Goal: Information Seeking & Learning: Learn about a topic

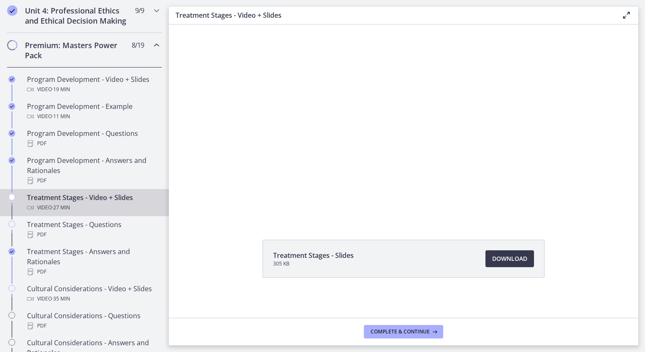
scroll to position [32, 0]
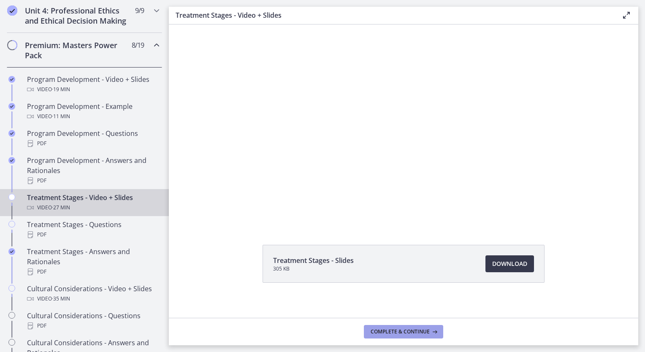
click at [410, 332] on span "Complete & continue" at bounding box center [399, 331] width 59 height 7
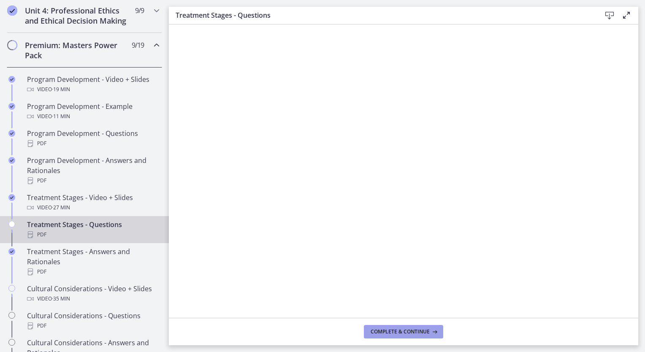
click at [410, 332] on span "Complete & continue" at bounding box center [399, 331] width 59 height 7
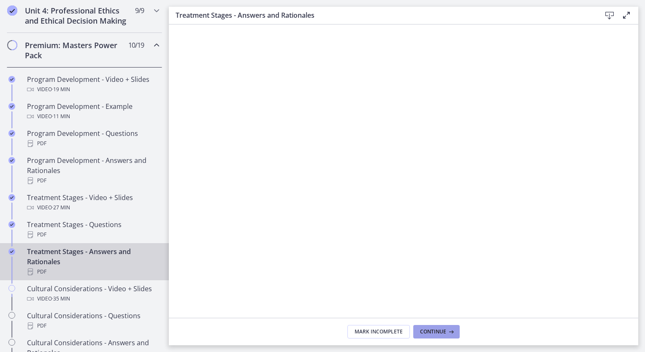
click at [432, 327] on button "Continue" at bounding box center [436, 331] width 46 height 13
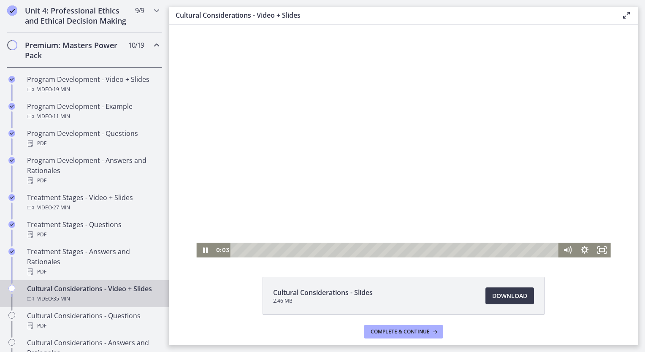
click at [322, 188] on div at bounding box center [403, 140] width 414 height 233
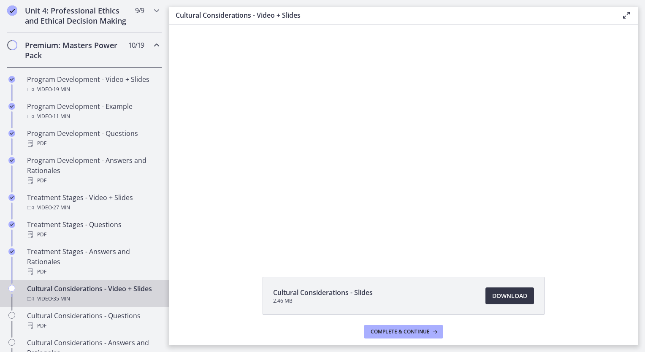
click at [499, 290] on link "Download Opens in a new window" at bounding box center [509, 295] width 49 height 17
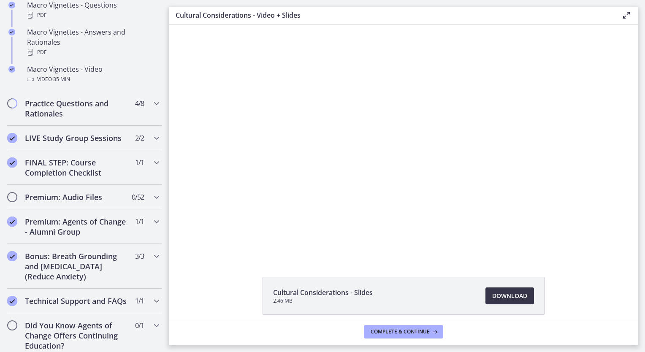
scroll to position [923, 0]
click at [111, 202] on h2 "Premium: Audio Files" at bounding box center [76, 197] width 103 height 10
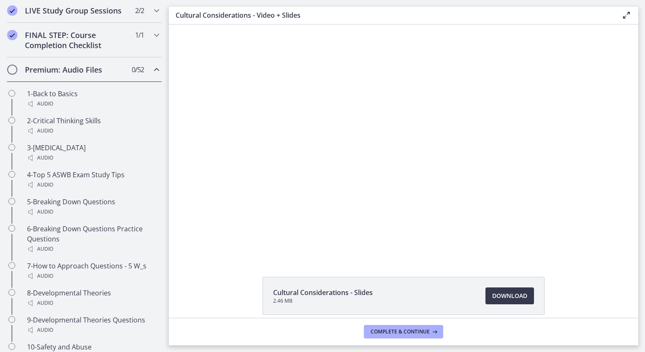
scroll to position [475, 0]
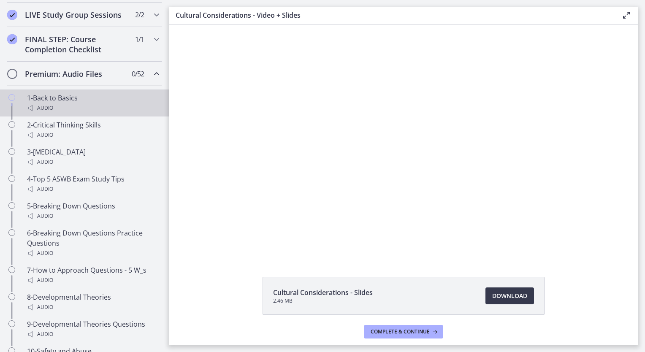
click at [116, 113] on div "Audio" at bounding box center [93, 108] width 132 height 10
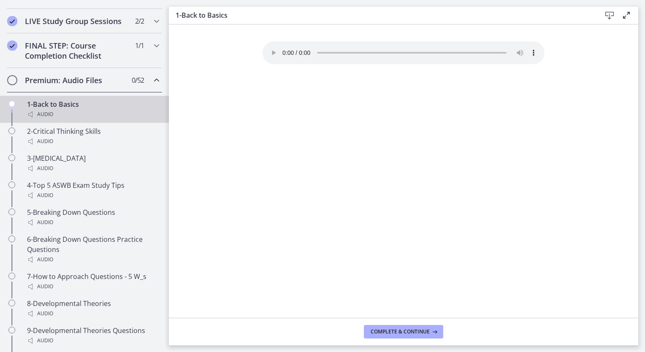
scroll to position [471, 0]
click at [151, 84] on icon "Chapters" at bounding box center [156, 78] width 10 height 10
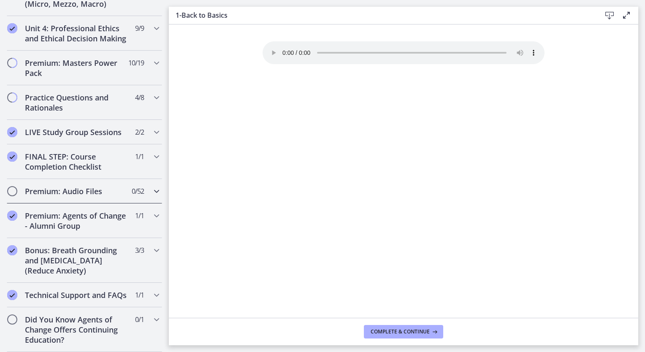
scroll to position [375, 0]
click at [138, 182] on div "Premium: Audio Files 0 / 52 Completed" at bounding box center [84, 191] width 155 height 24
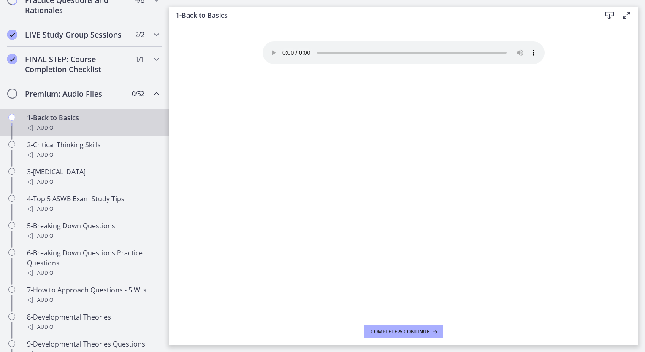
scroll to position [449, 0]
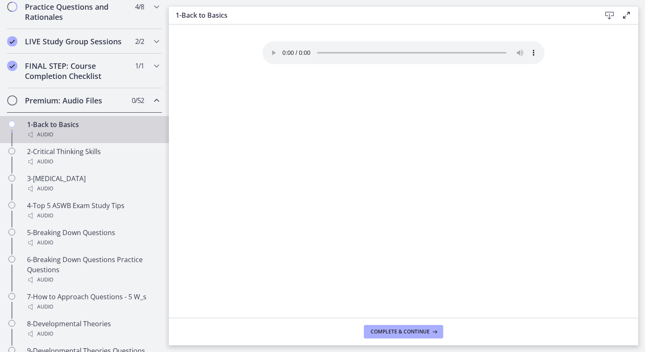
click at [142, 105] on div "Premium: Audio Files 0 / 52 Completed" at bounding box center [84, 100] width 155 height 24
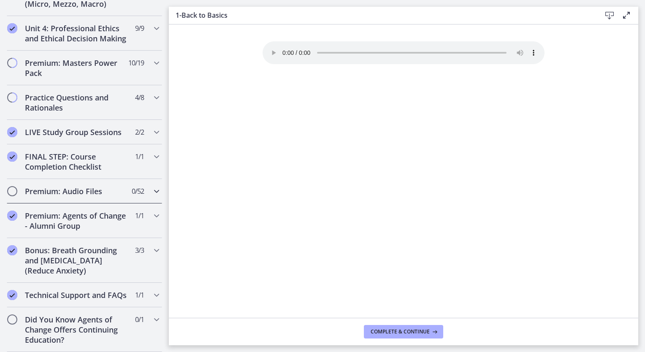
scroll to position [375, 0]
drag, startPoint x: 0, startPoint y: 0, endPoint x: 297, endPoint y: 157, distance: 335.9
click at [297, 157] on div "Your browser doesn't support the audio element. Download it here" at bounding box center [403, 179] width 295 height 276
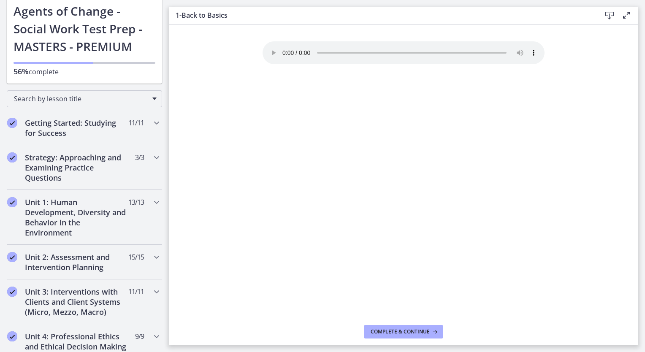
scroll to position [0, 0]
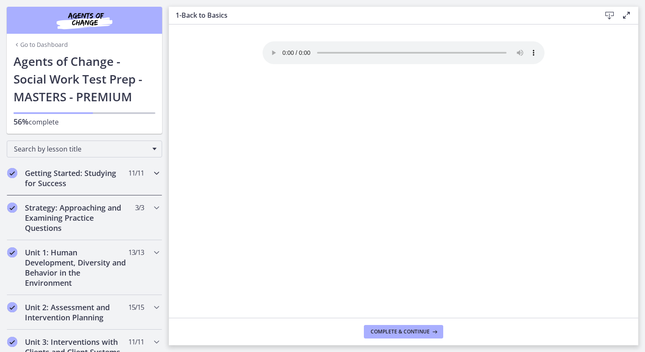
click at [132, 192] on div "Getting Started: Studying for Success 11 / 11 Completed" at bounding box center [84, 178] width 155 height 35
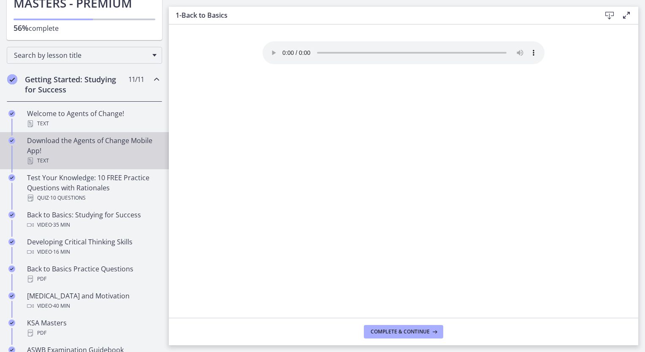
scroll to position [94, 0]
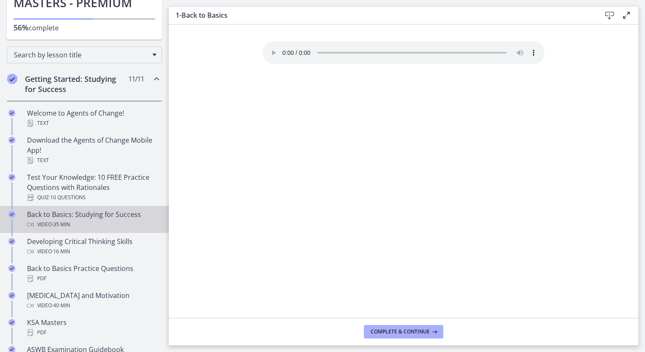
click at [88, 212] on div "Back to Basics: Studying for Success Video · 35 min" at bounding box center [93, 219] width 132 height 20
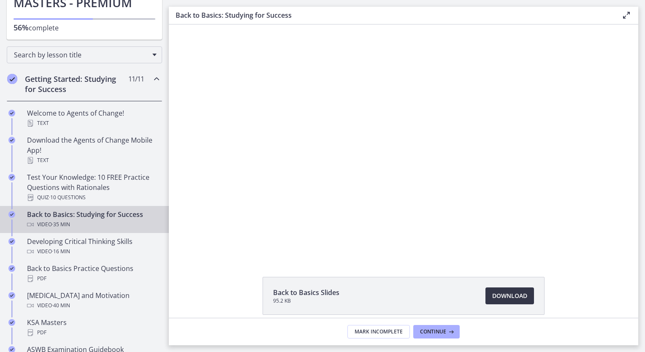
click at [499, 289] on link "Download Opens in a new window" at bounding box center [509, 295] width 49 height 17
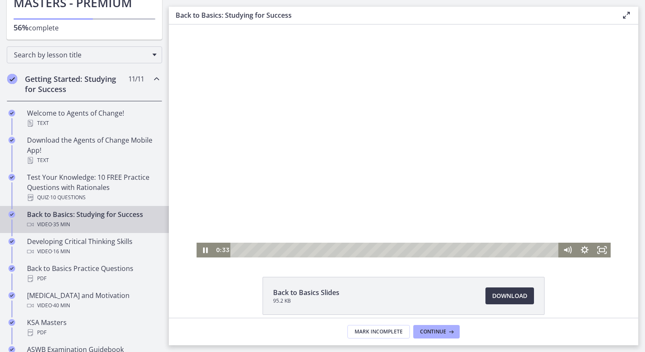
click at [373, 166] on div at bounding box center [403, 140] width 414 height 233
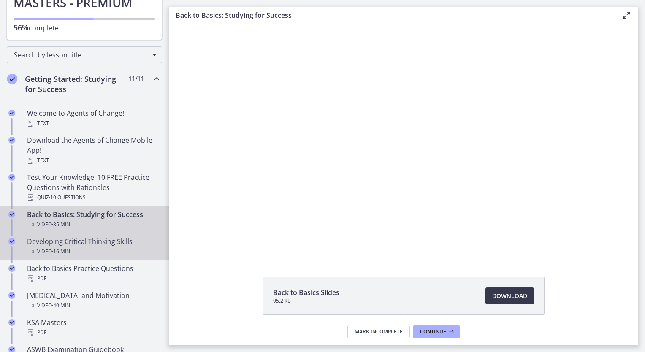
click at [93, 253] on div "Video · 16 min" at bounding box center [93, 251] width 132 height 10
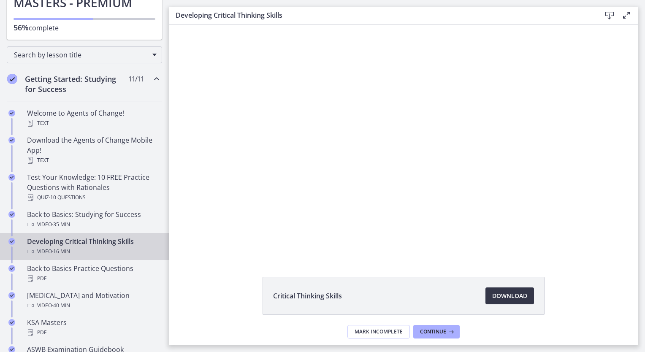
click at [510, 294] on span "Download Opens in a new window" at bounding box center [509, 296] width 35 height 10
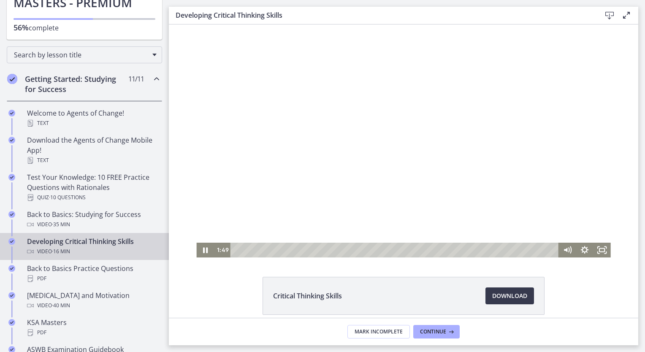
click at [287, 130] on div at bounding box center [403, 140] width 414 height 233
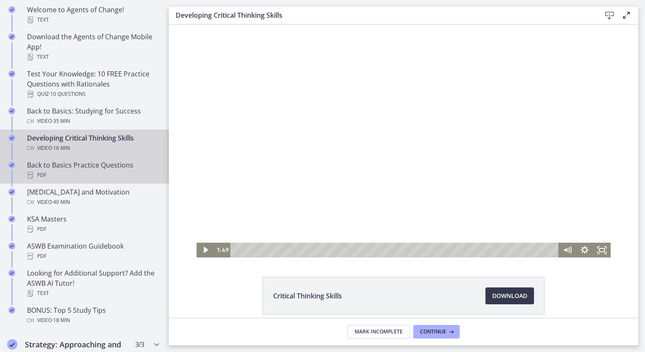
scroll to position [197, 0]
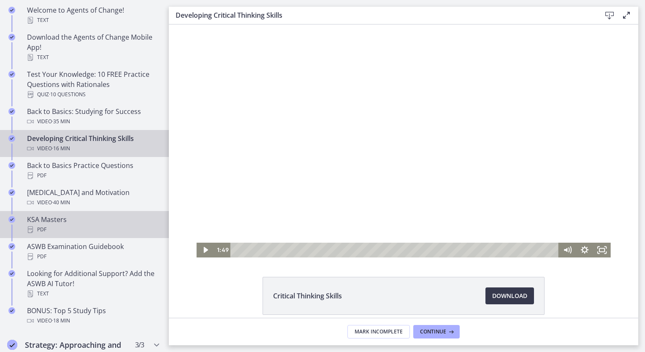
click at [86, 230] on div "PDF" at bounding box center [93, 229] width 132 height 10
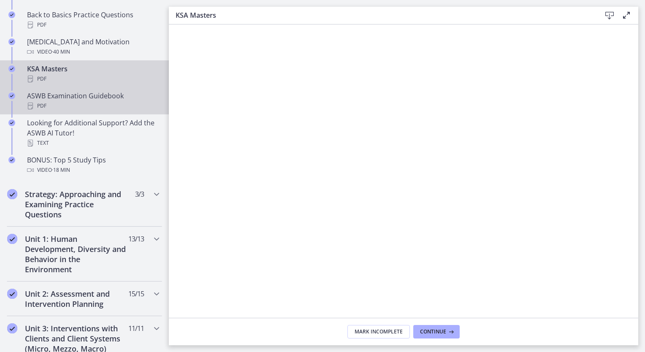
scroll to position [348, 0]
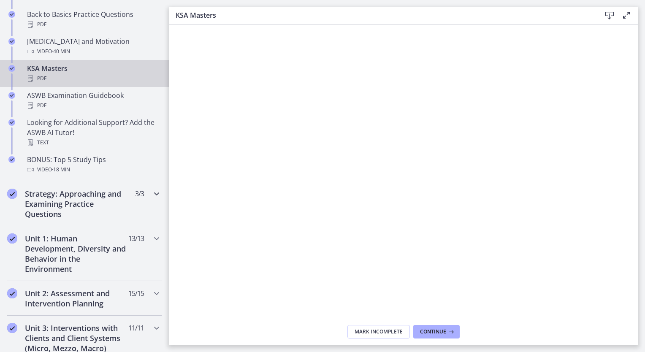
drag, startPoint x: 104, startPoint y: 210, endPoint x: 68, endPoint y: 200, distance: 37.6
click at [68, 200] on h2 "Strategy: Approaching and Examining Practice Questions" at bounding box center [76, 204] width 103 height 30
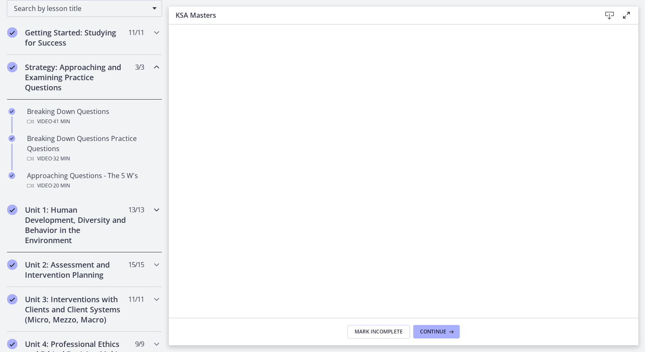
scroll to position [141, 0]
